Goal: Check status: Check status

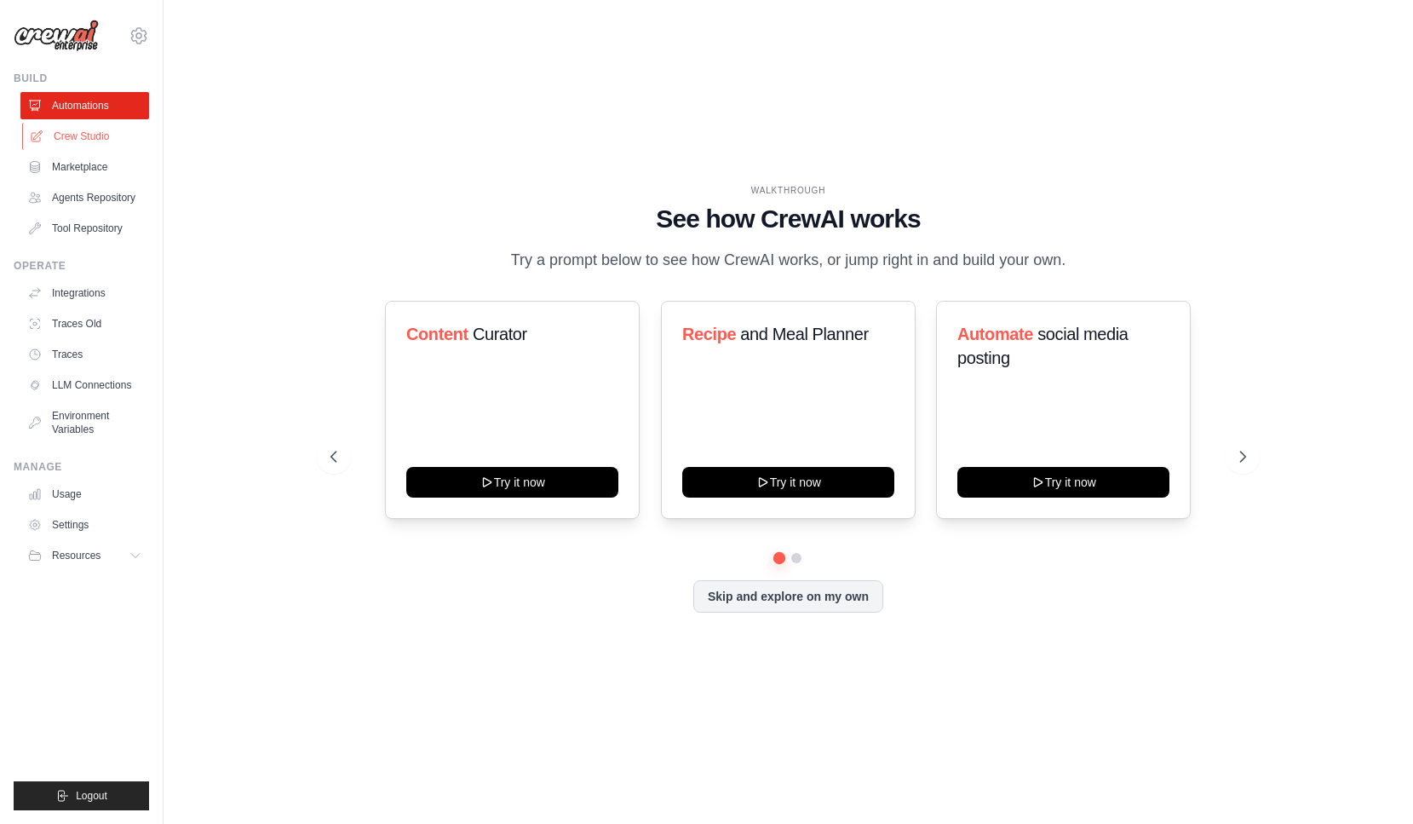
click at [83, 133] on link "Crew Studio" at bounding box center [86, 136] width 129 height 27
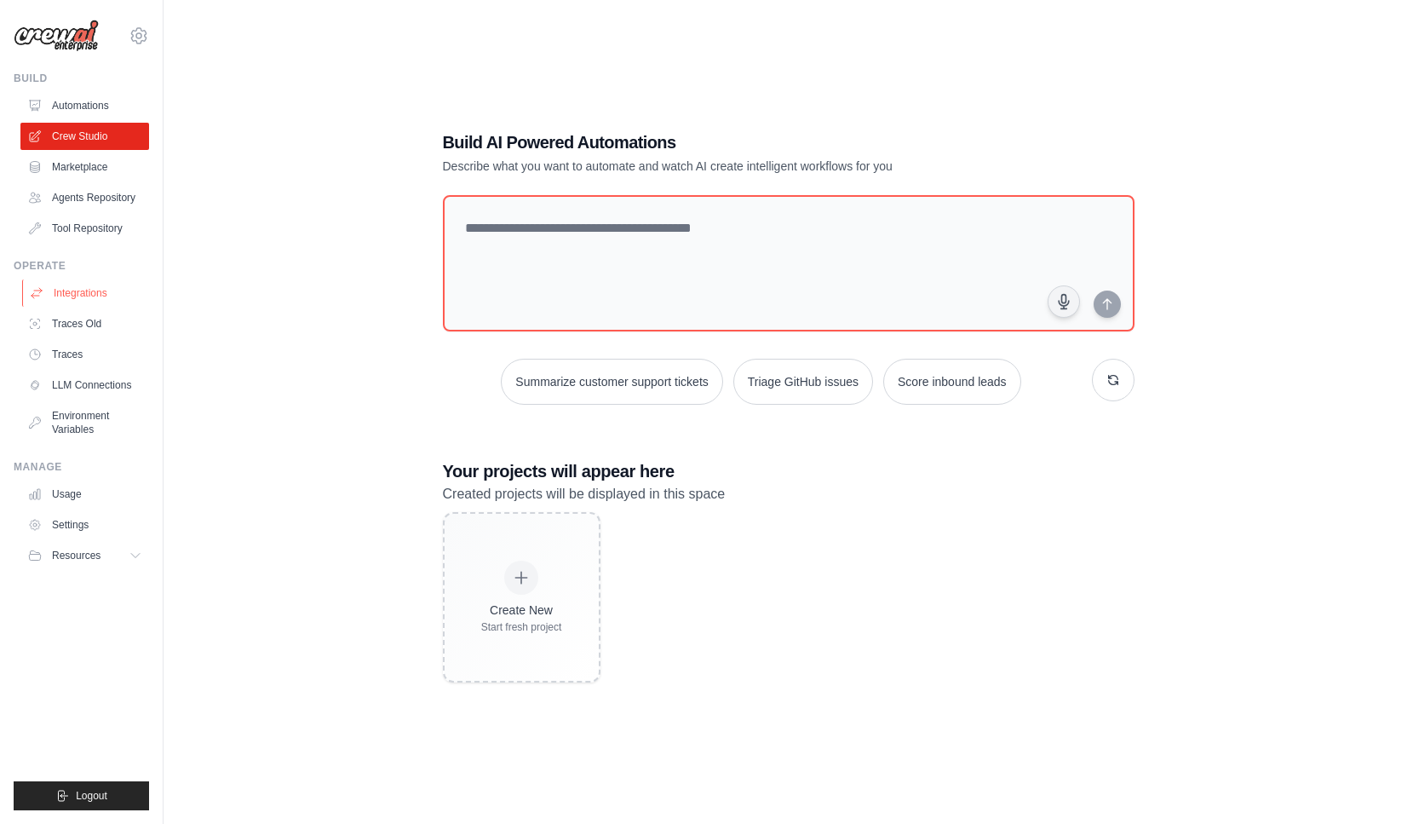
scroll to position [26, 0]
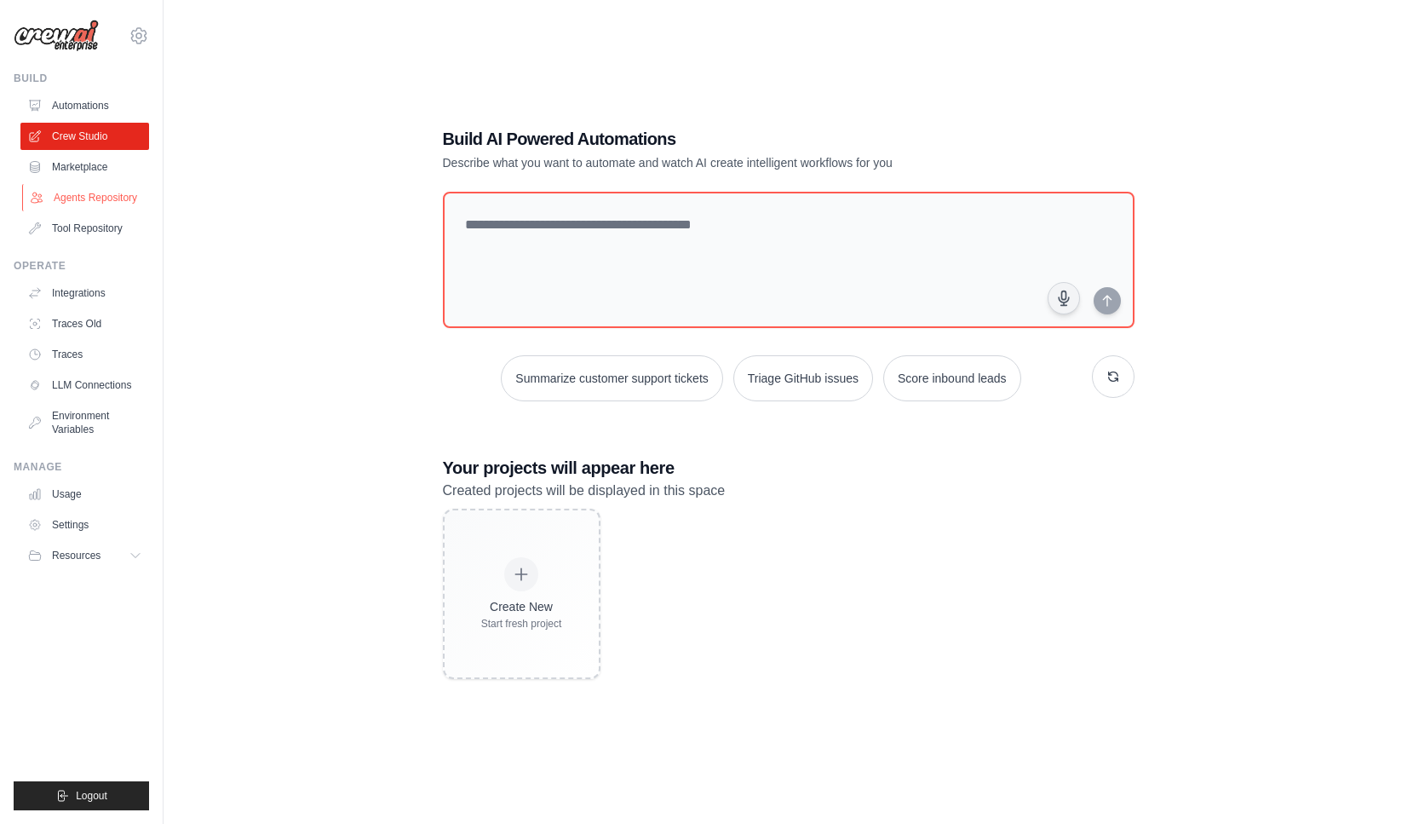
click at [93, 195] on link "Agents Repository" at bounding box center [86, 197] width 129 height 27
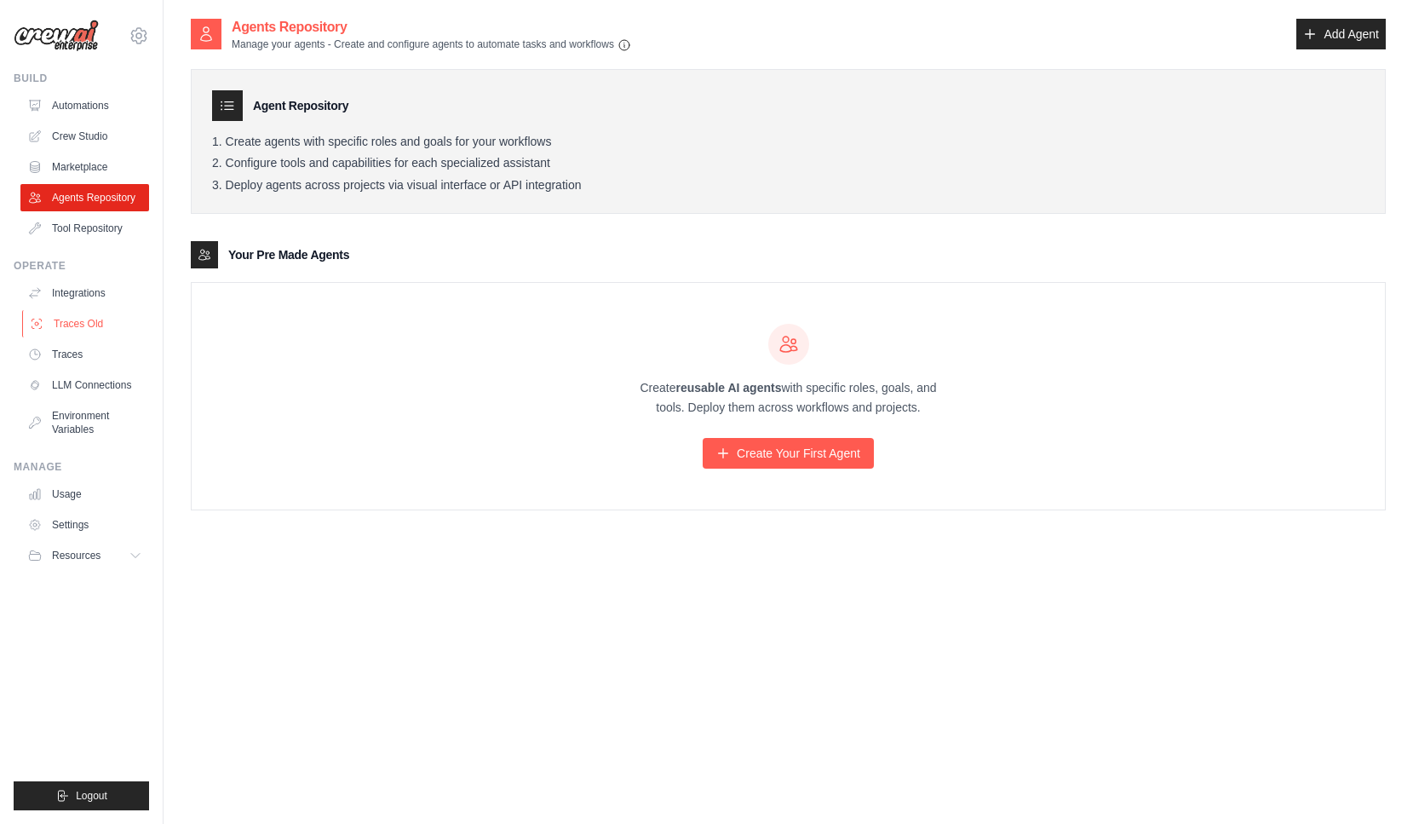
click at [70, 334] on link "Traces Old" at bounding box center [86, 323] width 129 height 27
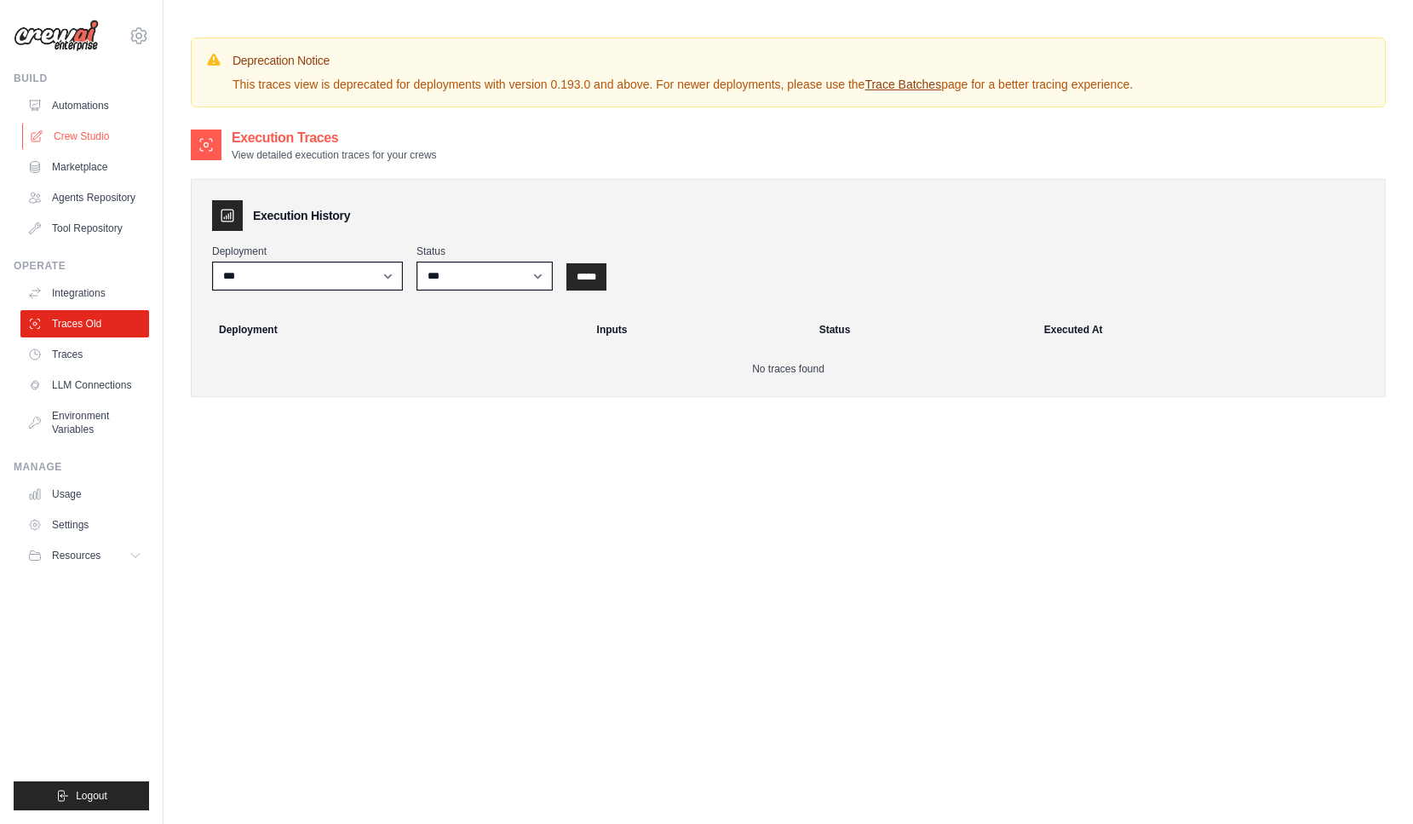
click at [72, 133] on link "Crew Studio" at bounding box center [86, 136] width 129 height 27
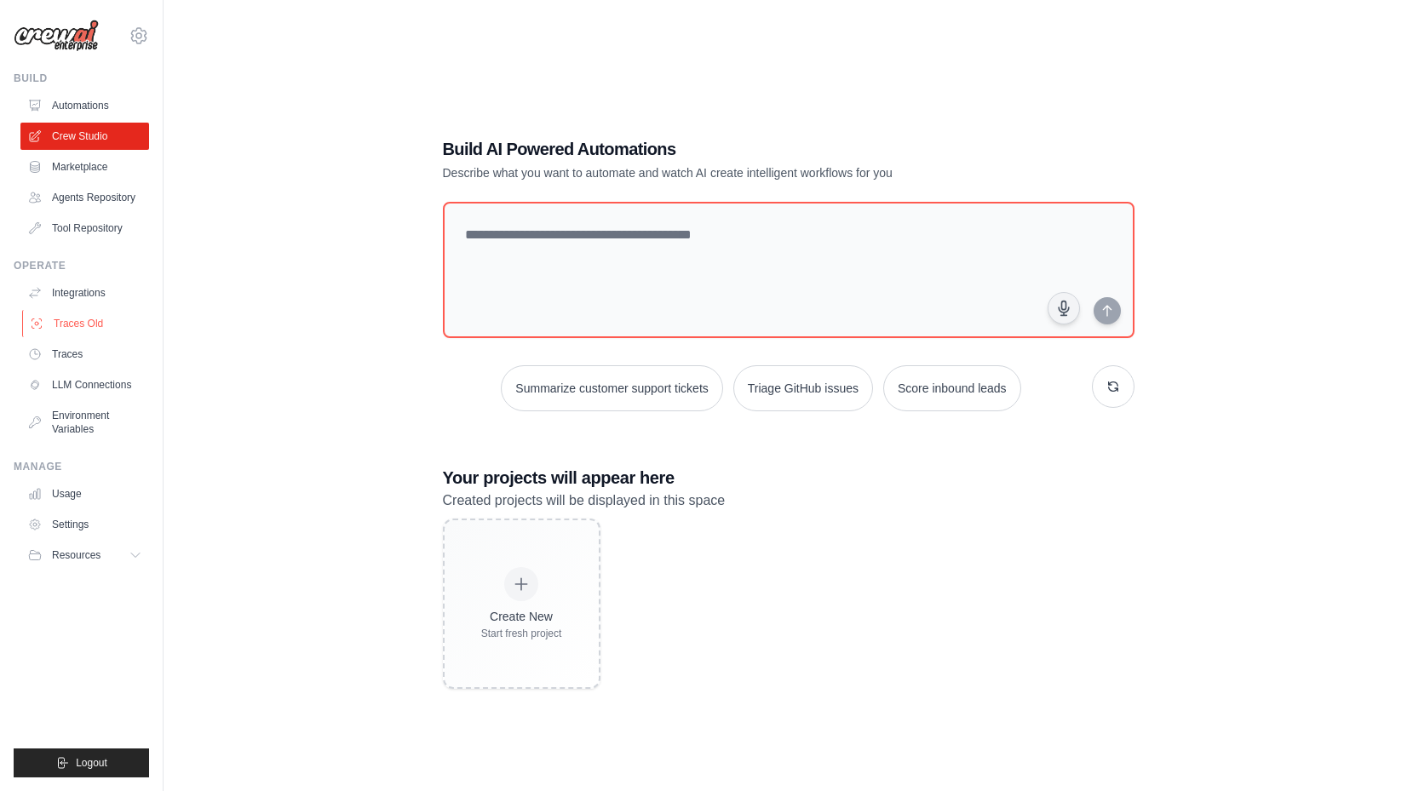
click at [81, 318] on link "Traces Old" at bounding box center [86, 323] width 129 height 27
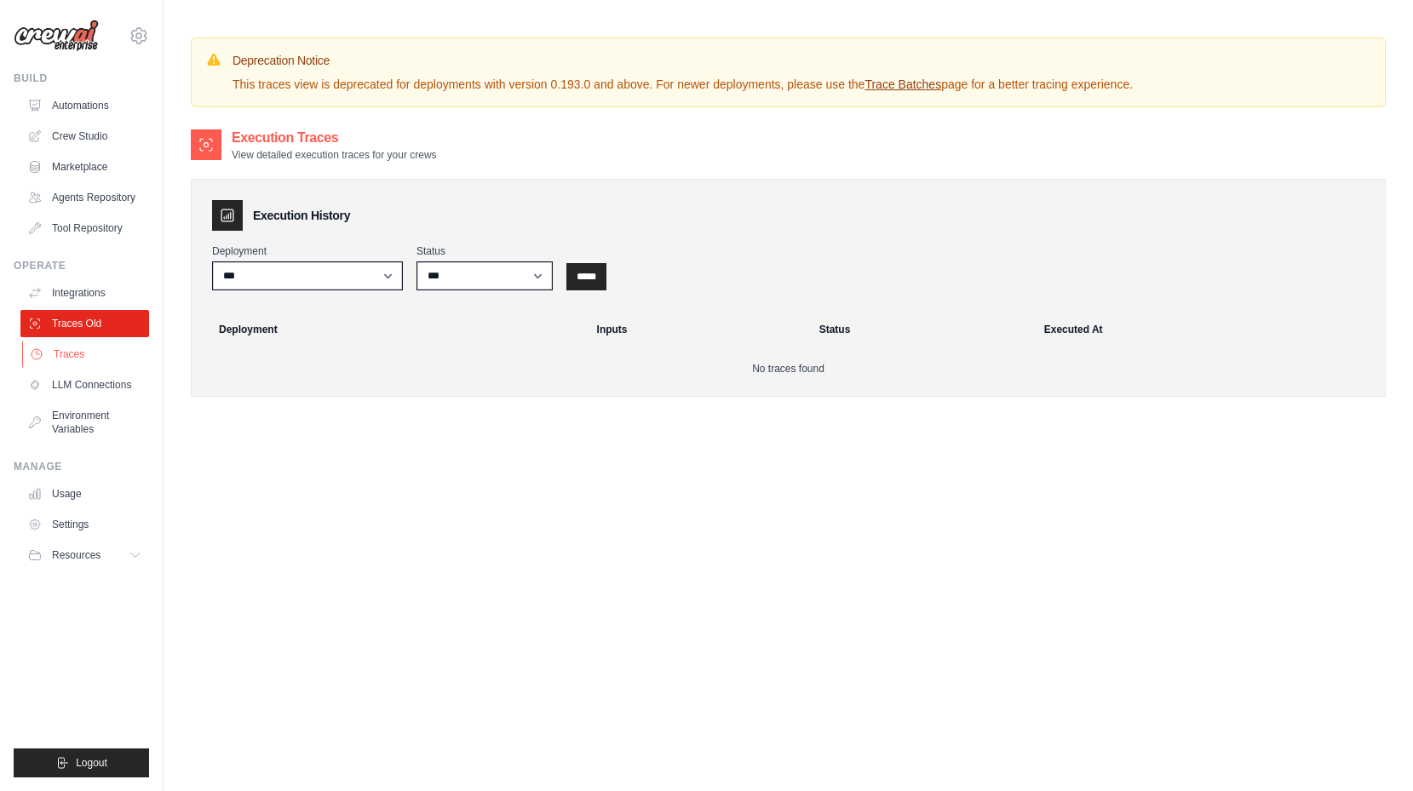
scroll to position [4, 0]
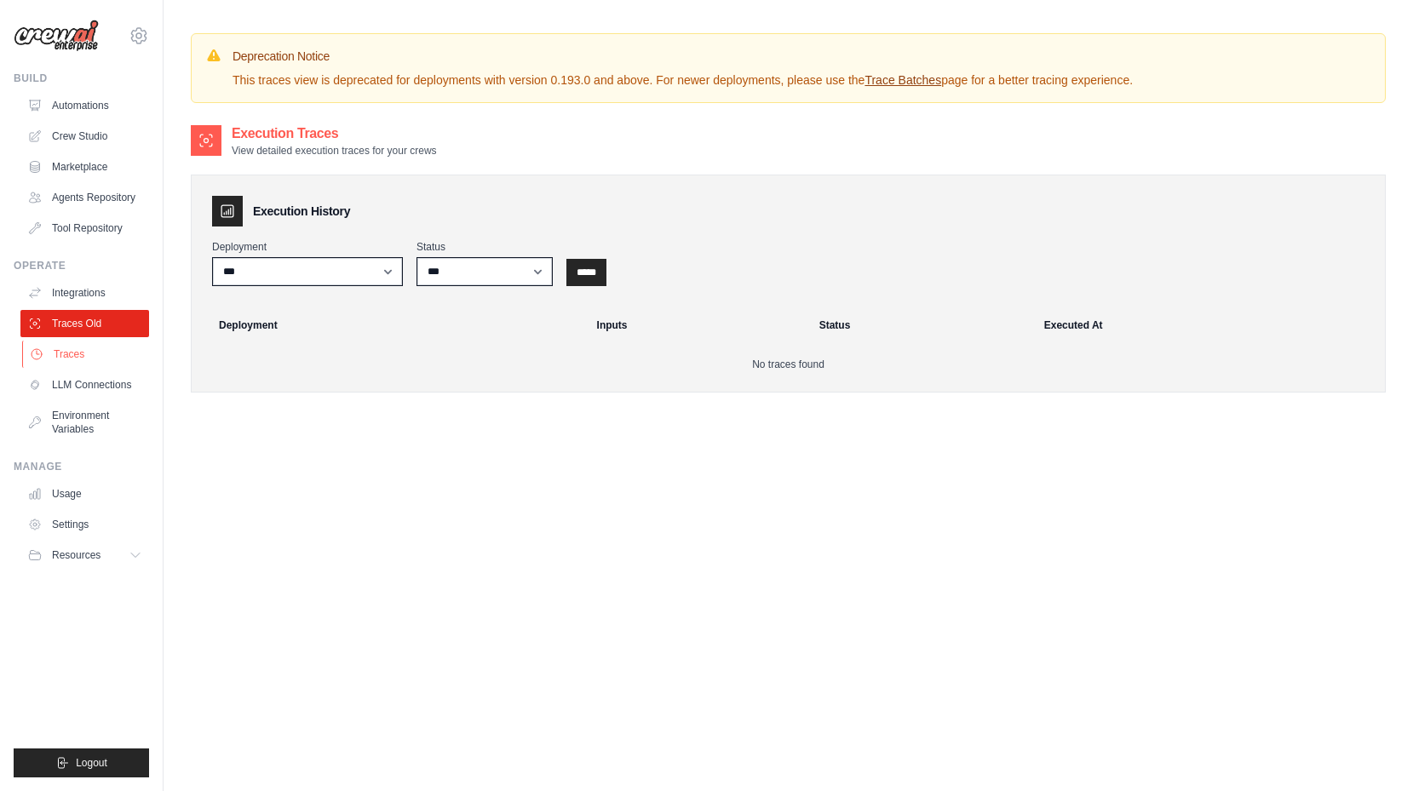
click at [76, 356] on link "Traces" at bounding box center [86, 354] width 129 height 27
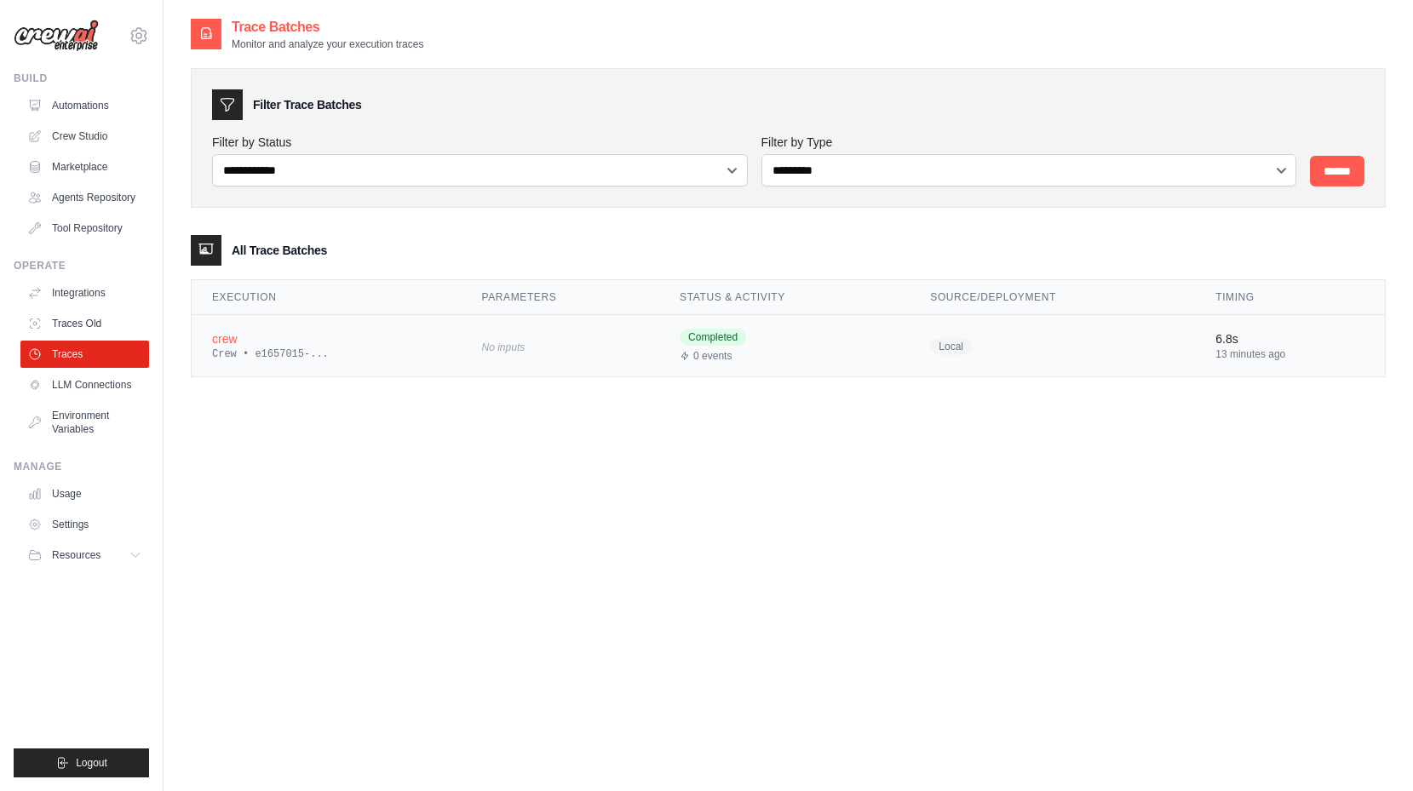
click at [507, 339] on div "No inputs" at bounding box center [561, 346] width 158 height 23
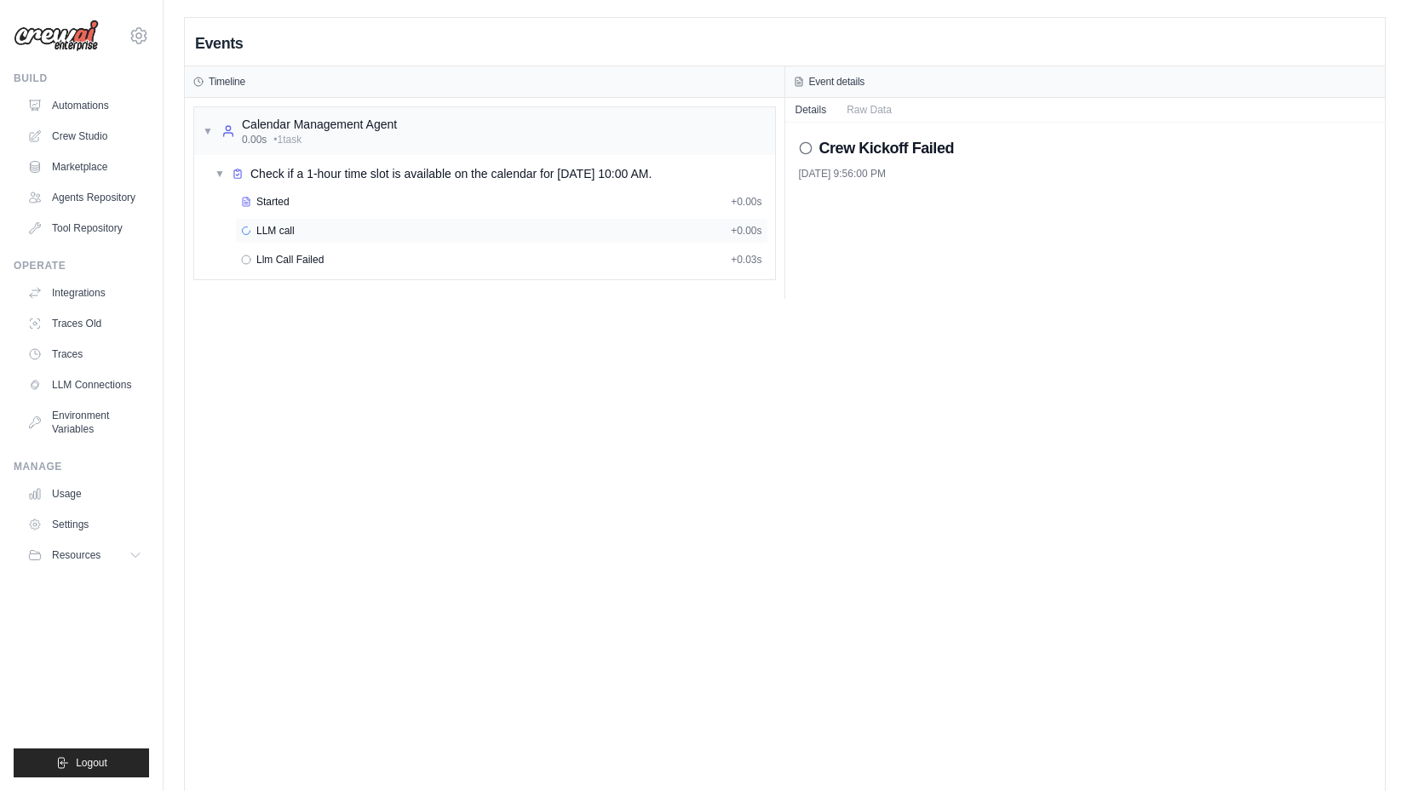
click at [365, 240] on div "LLM call + 0.00s" at bounding box center [501, 231] width 533 height 26
click at [319, 204] on div "Started" at bounding box center [482, 202] width 483 height 14
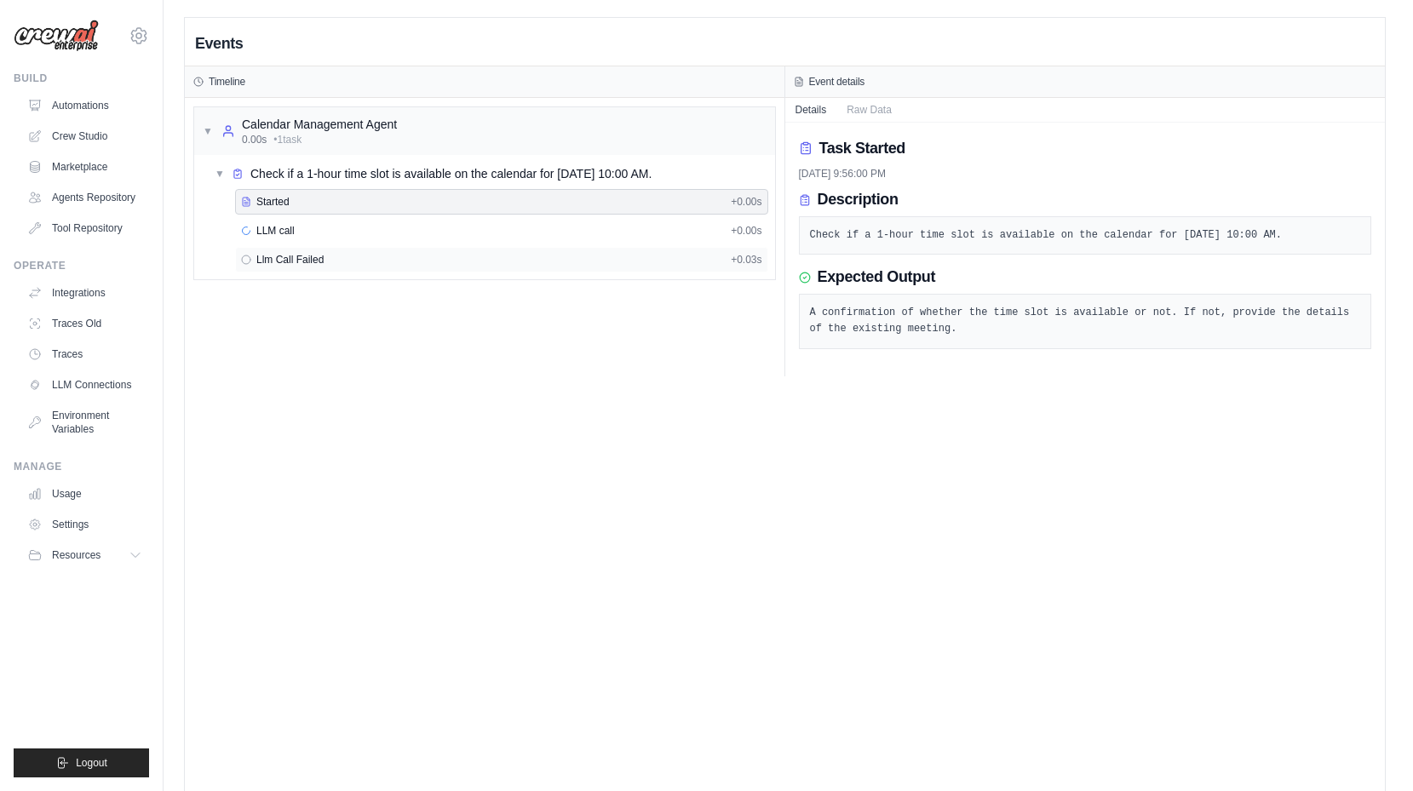
click at [308, 256] on span "Llm Call Failed" at bounding box center [289, 260] width 67 height 14
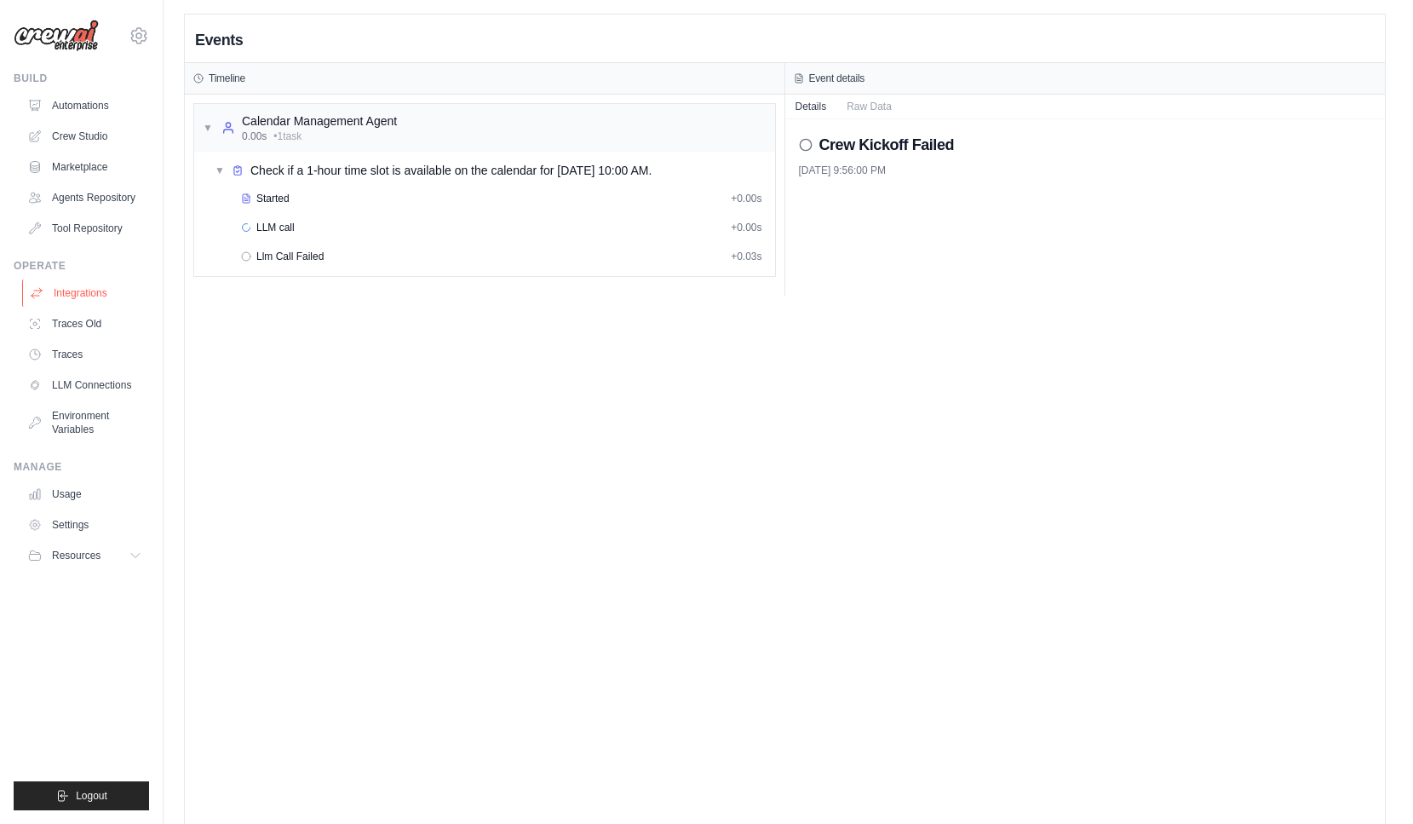
scroll to position [1, 0]
click at [73, 294] on link "Integrations" at bounding box center [86, 292] width 129 height 27
